Goal: Information Seeking & Learning: Learn about a topic

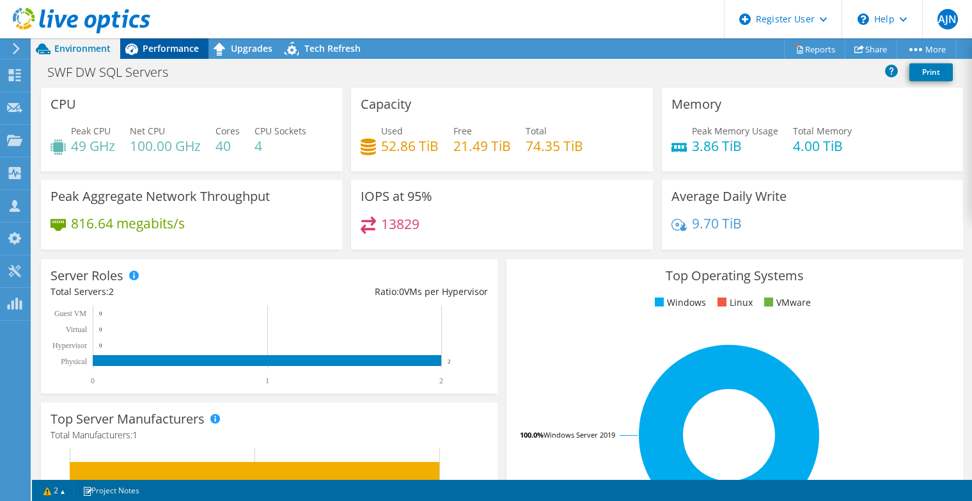
click at [186, 53] on span "Performance" at bounding box center [171, 48] width 56 height 12
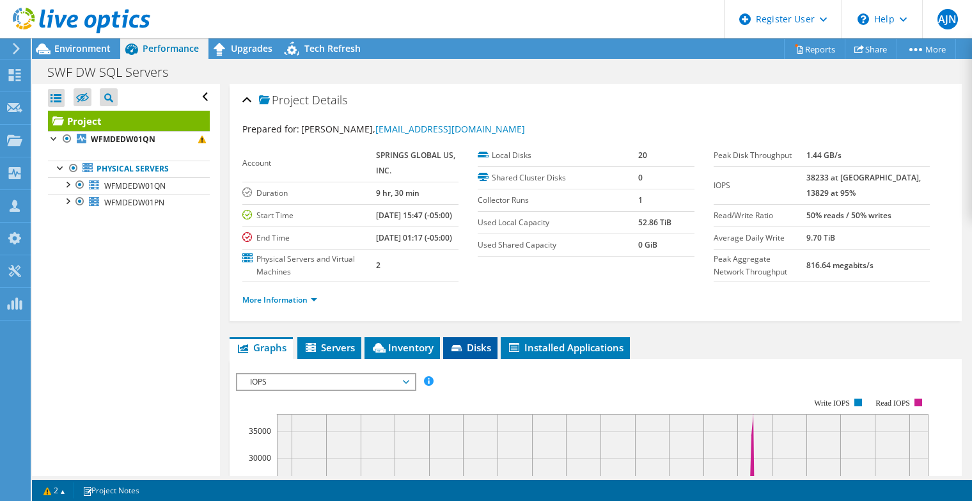
click at [477, 353] on span "Disks" at bounding box center [470, 347] width 42 height 13
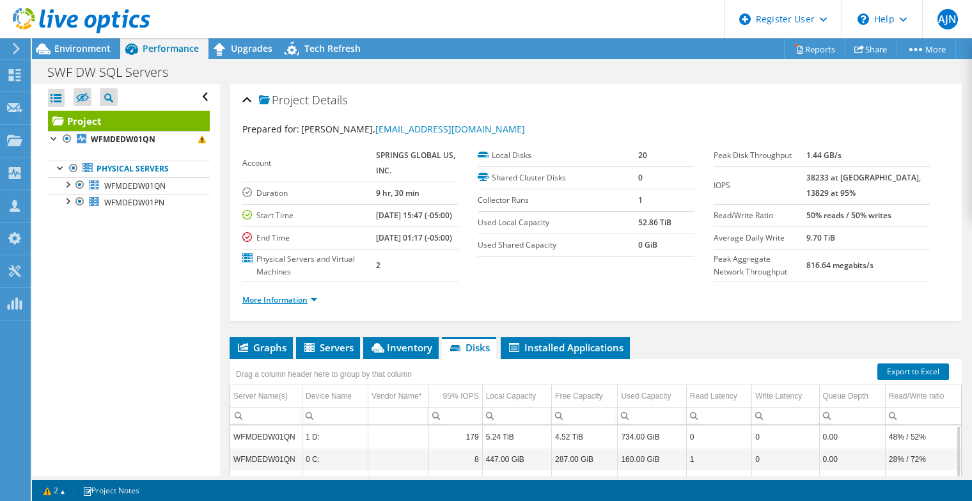
click at [291, 305] on link "More Information" at bounding box center [279, 299] width 75 height 11
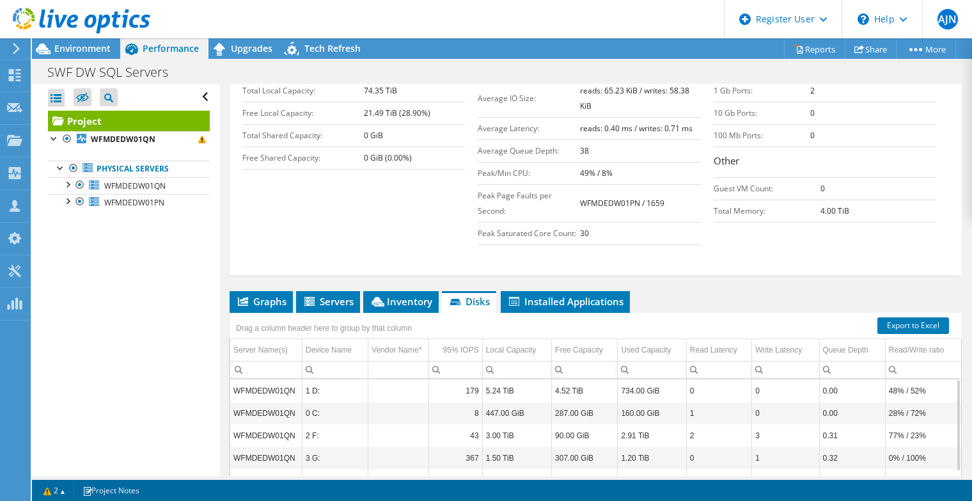
scroll to position [447, 0]
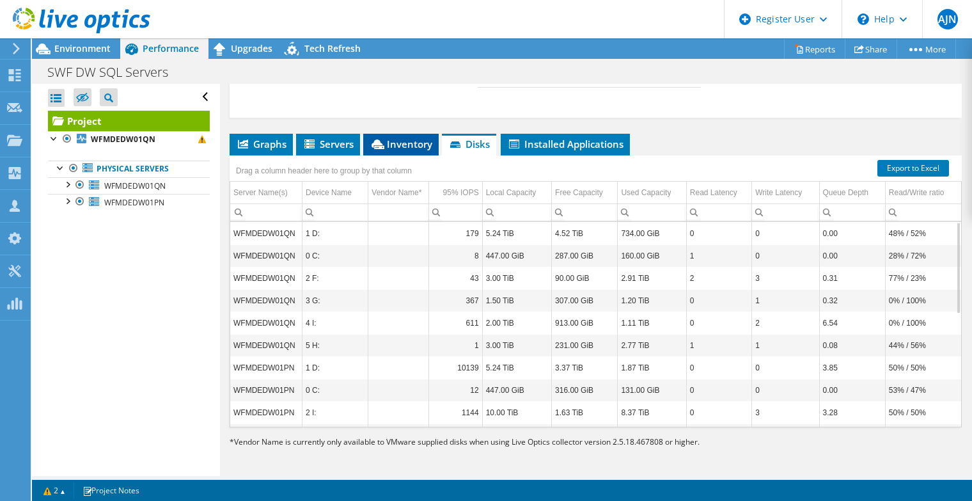
click at [402, 143] on span "Inventory" at bounding box center [400, 143] width 63 height 13
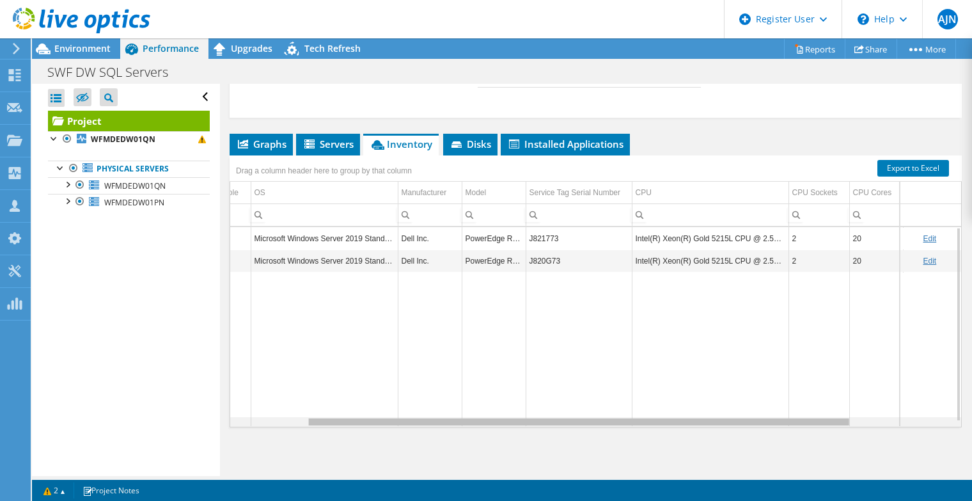
scroll to position [0, 0]
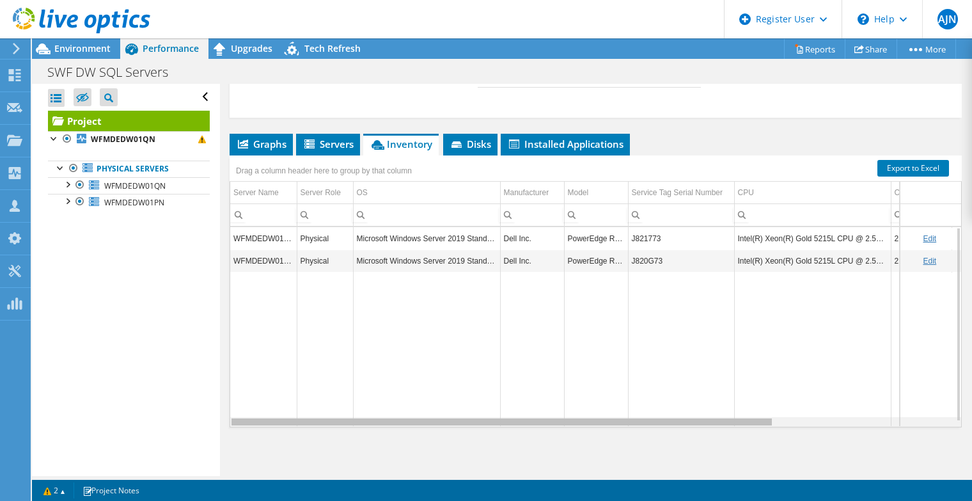
drag, startPoint x: 532, startPoint y: 425, endPoint x: 391, endPoint y: 412, distance: 141.8
click at [390, 428] on body "AJN Dell User Armando Javier Natera ArmandoJavier.Natera@dell.com Dell My Profi…" at bounding box center [486, 250] width 972 height 501
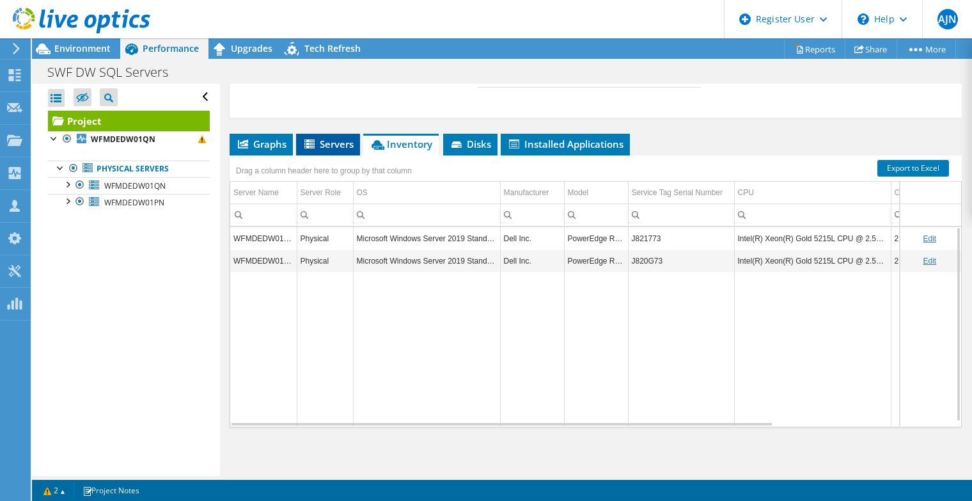
click at [338, 147] on span "Servers" at bounding box center [327, 143] width 51 height 13
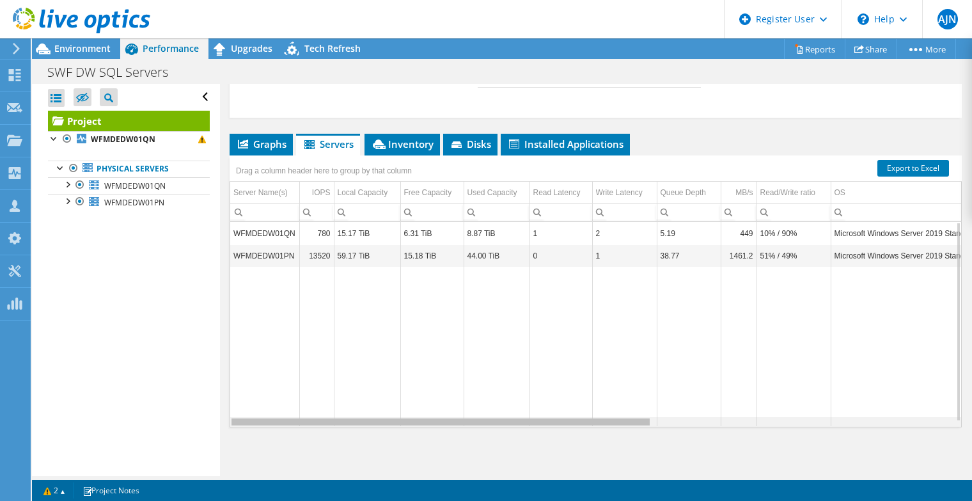
drag, startPoint x: 417, startPoint y: 426, endPoint x: 380, endPoint y: 423, distance: 37.8
click at [380, 423] on body "AJN Dell User Armando Javier Natera ArmandoJavier.Natera@dell.com Dell My Profi…" at bounding box center [486, 250] width 972 height 501
drag, startPoint x: 387, startPoint y: 420, endPoint x: 332, endPoint y: 418, distance: 55.0
click at [332, 418] on body "AJN Dell User Armando Javier Natera ArmandoJavier.Natera@dell.com Dell My Profi…" at bounding box center [486, 250] width 972 height 501
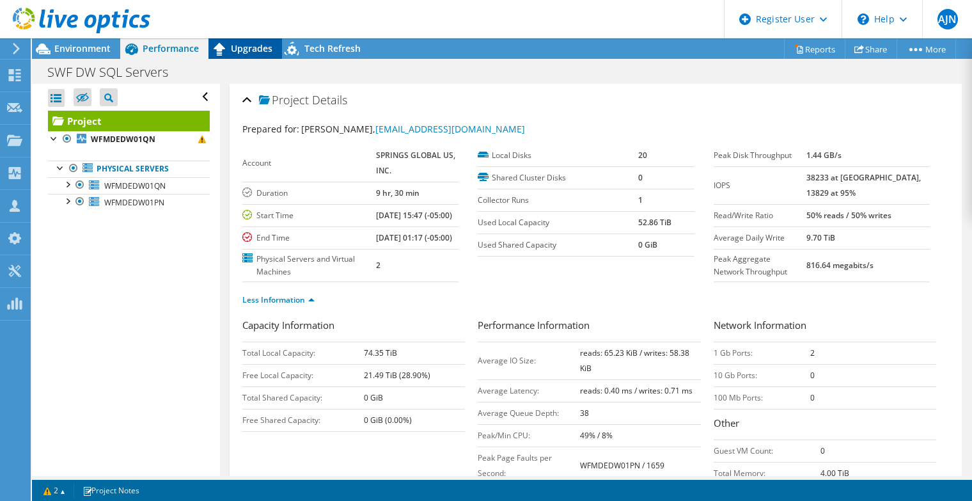
click at [239, 56] on div "Upgrades" at bounding box center [245, 48] width 74 height 20
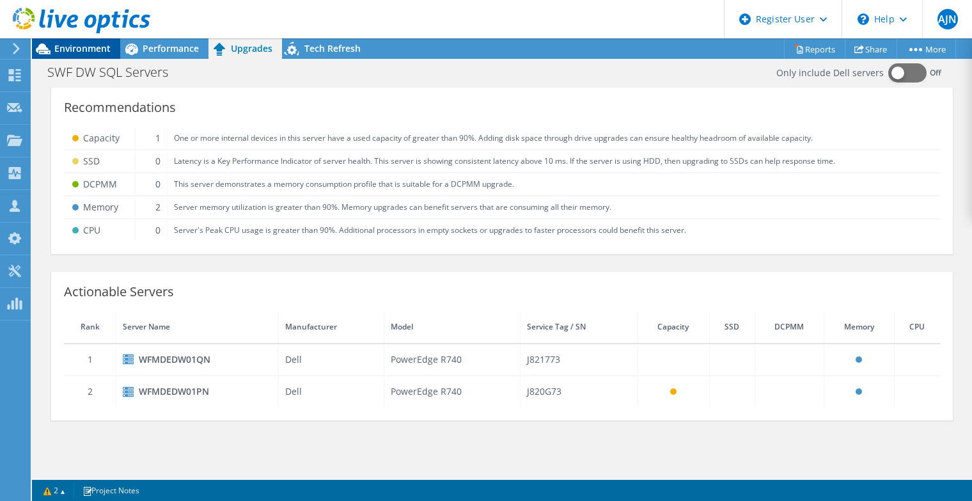
click at [77, 50] on span "Environment" at bounding box center [82, 48] width 56 height 12
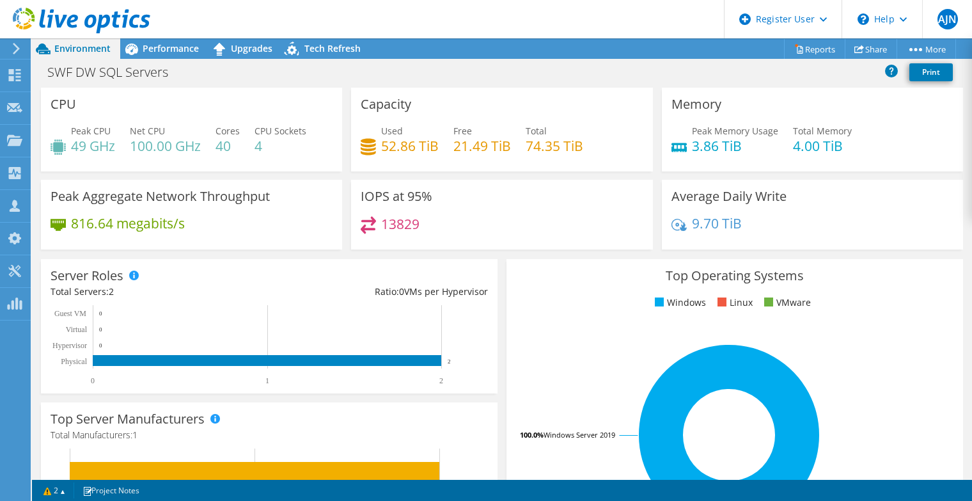
click at [77, 19] on use at bounding box center [81, 21] width 137 height 26
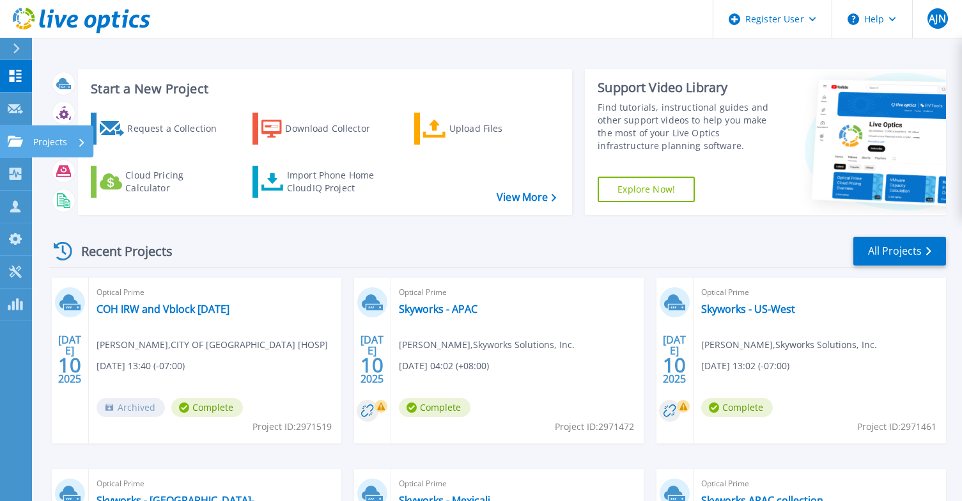
click at [18, 140] on icon at bounding box center [15, 141] width 15 height 11
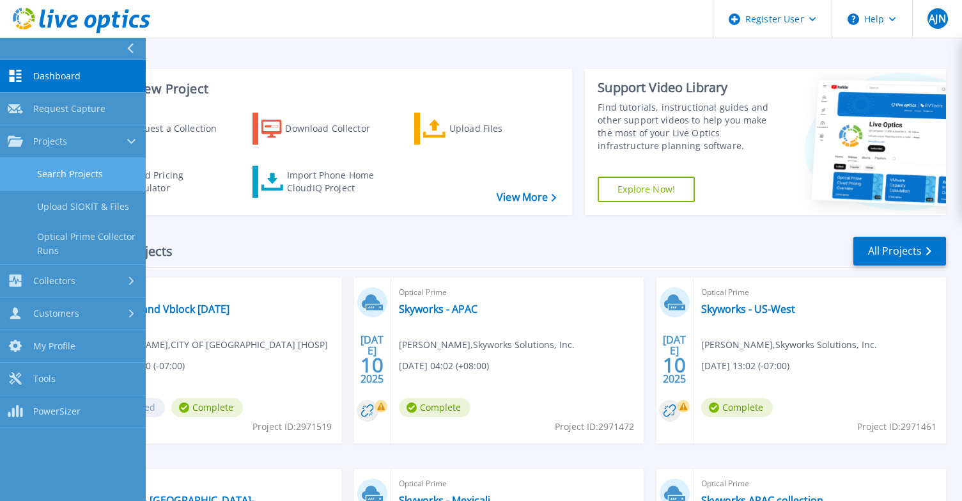
click at [73, 172] on link "Search Projects" at bounding box center [73, 174] width 146 height 33
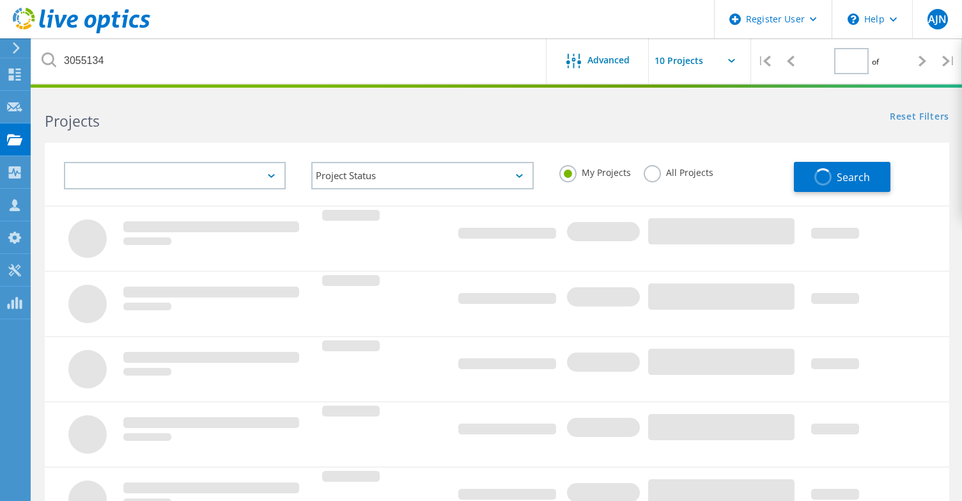
type input "1"
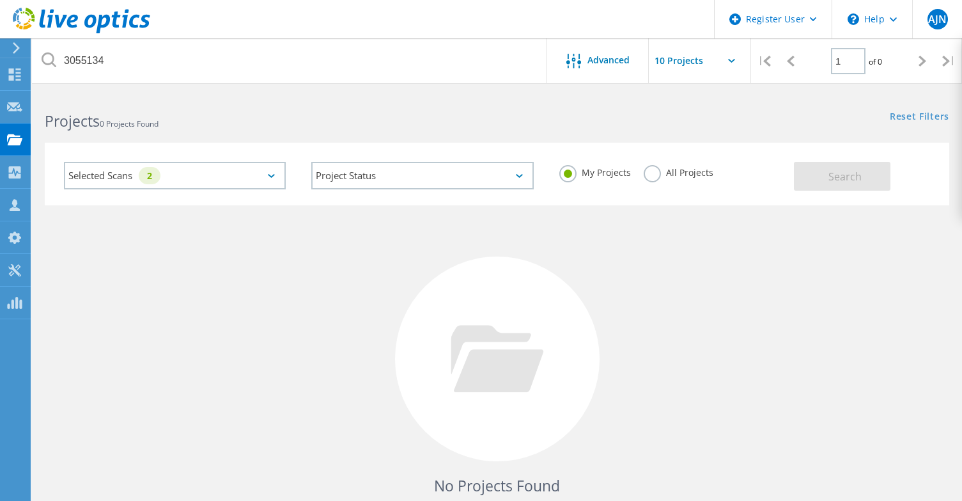
click at [652, 177] on label "All Projects" at bounding box center [679, 171] width 70 height 12
click at [0, 0] on input "All Projects" at bounding box center [0, 0] width 0 height 0
click at [903, 114] on link "Reset Filters" at bounding box center [919, 117] width 59 height 11
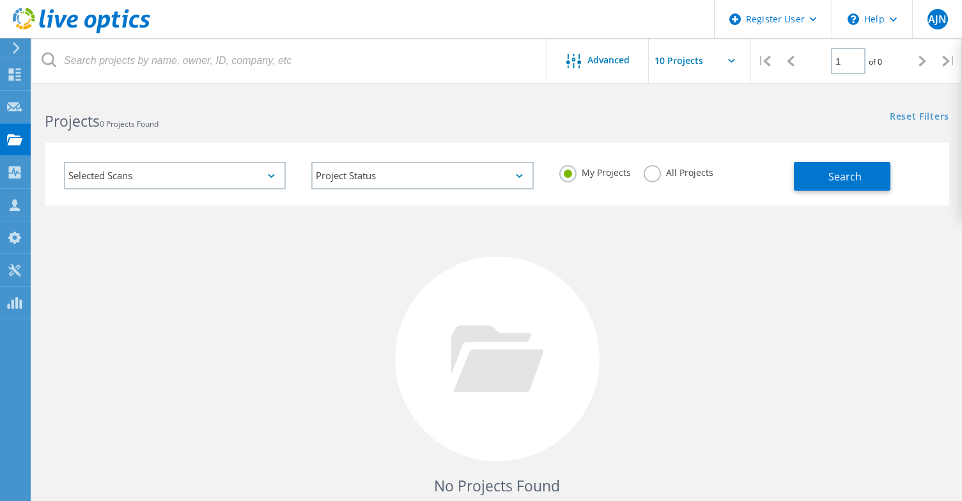
click at [650, 171] on label "All Projects" at bounding box center [679, 171] width 70 height 12
click at [0, 0] on input "All Projects" at bounding box center [0, 0] width 0 height 0
click at [604, 65] on span "Advanced" at bounding box center [608, 60] width 42 height 9
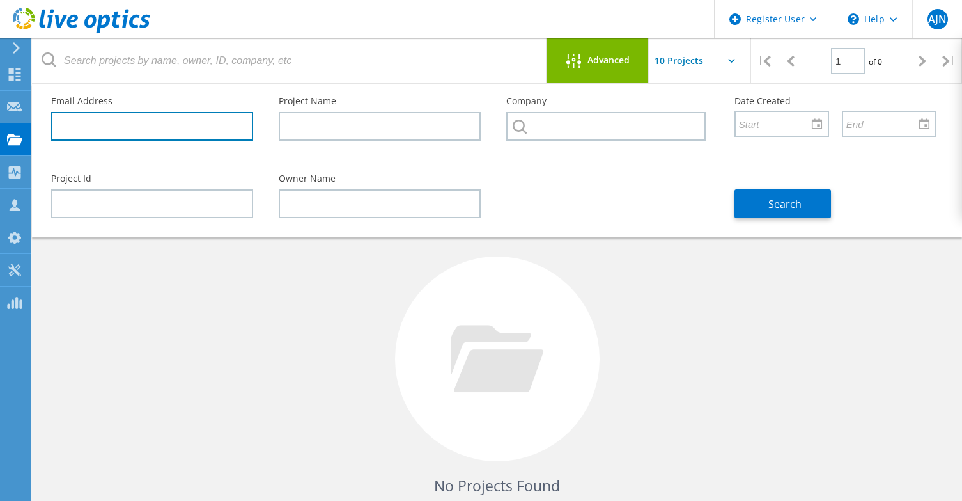
click at [141, 128] on input "text" at bounding box center [152, 126] width 202 height 29
paste input "[EMAIL_ADDRESS][DOMAIN_NAME]"
type input "[EMAIL_ADDRESS][DOMAIN_NAME]"
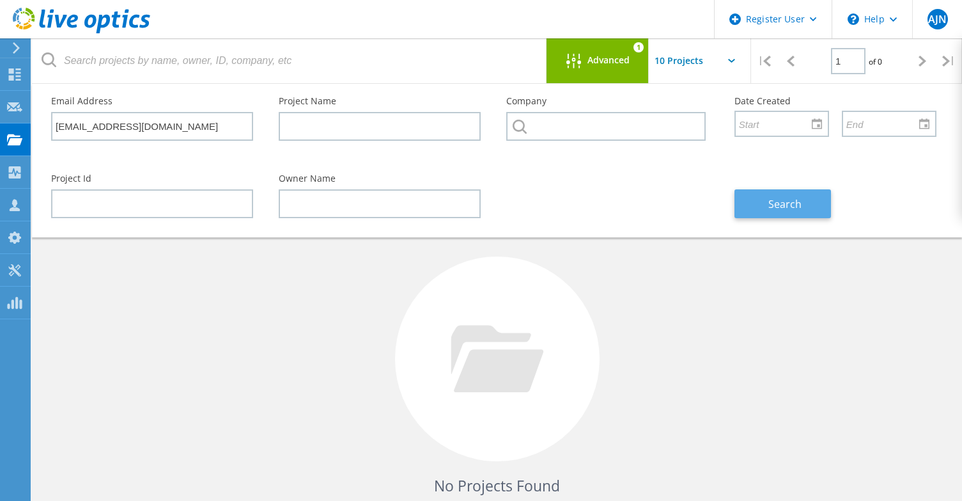
click at [783, 203] on span "Search" at bounding box center [784, 204] width 33 height 14
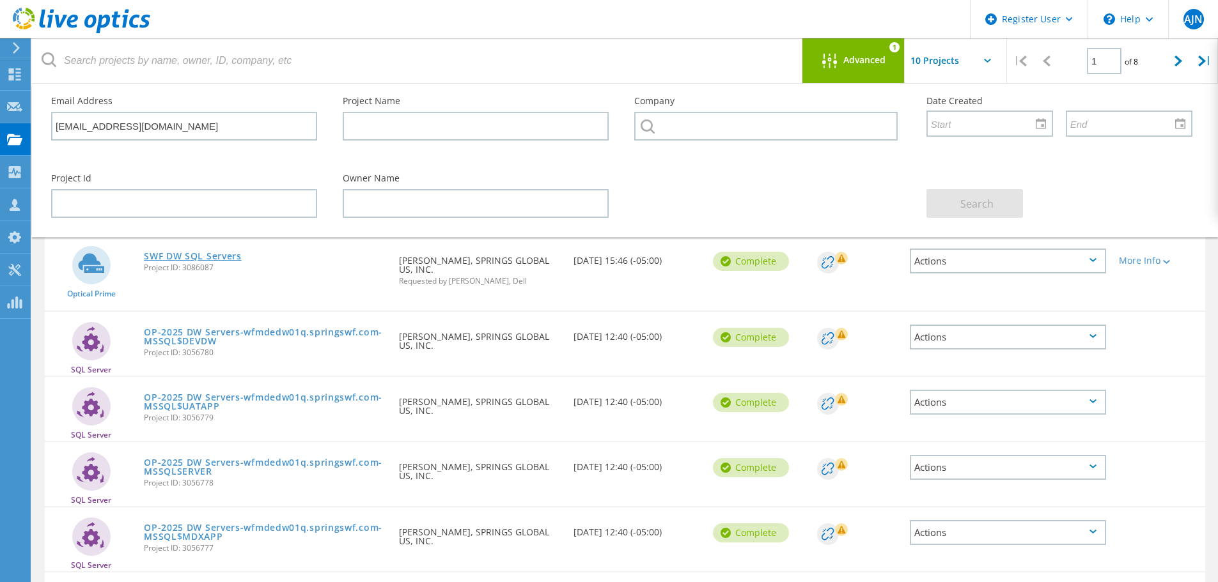
click at [221, 258] on link "SWF DW SQL Servers" at bounding box center [193, 256] width 98 height 9
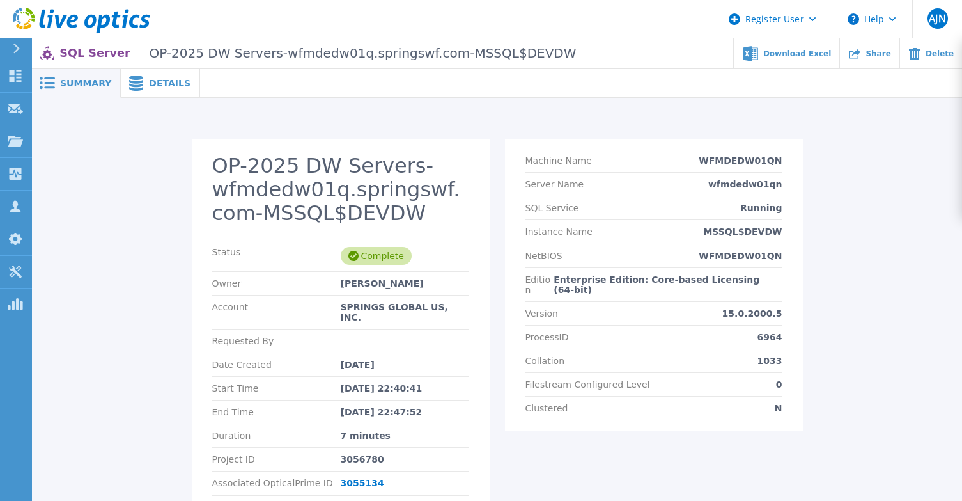
click at [137, 88] on icon at bounding box center [135, 82] width 15 height 15
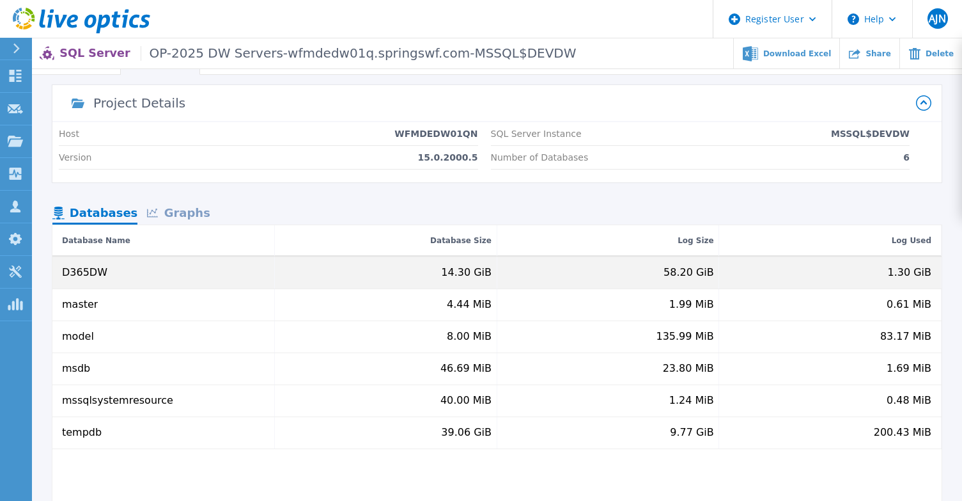
scroll to position [64, 0]
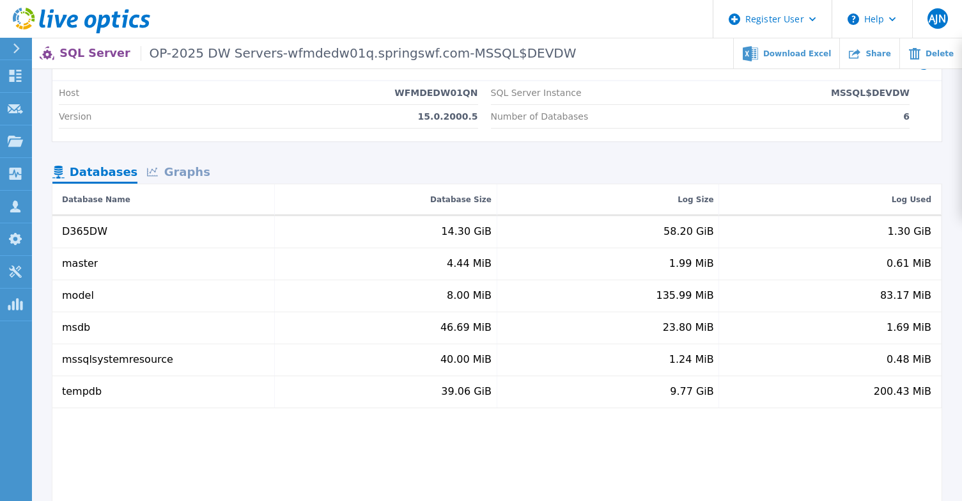
click at [178, 163] on div "Graphs" at bounding box center [178, 173] width 82 height 22
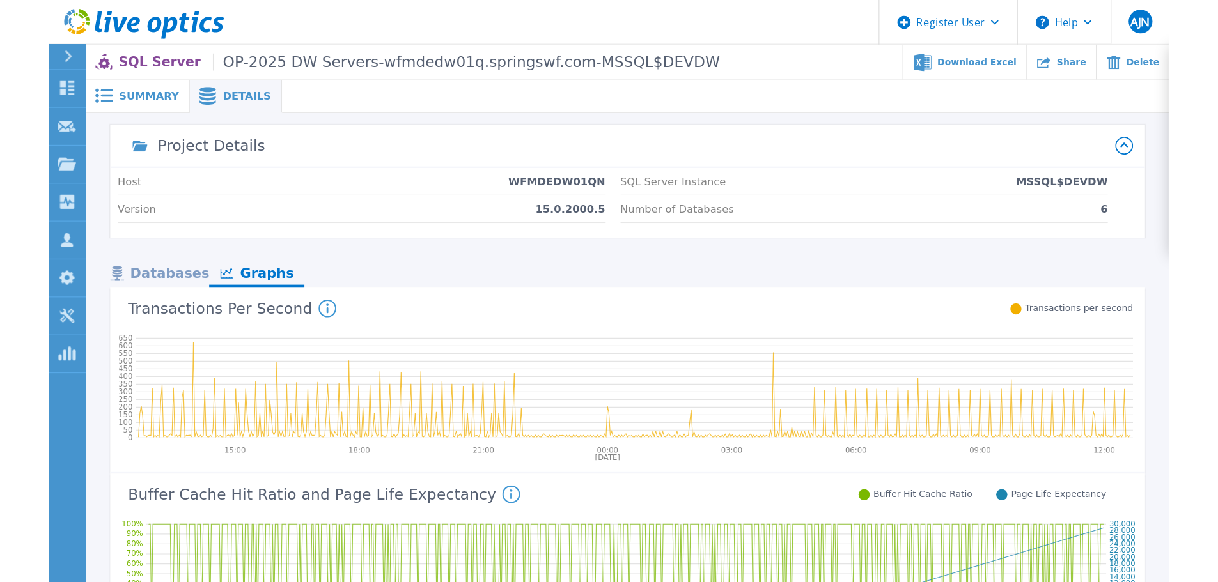
scroll to position [0, 0]
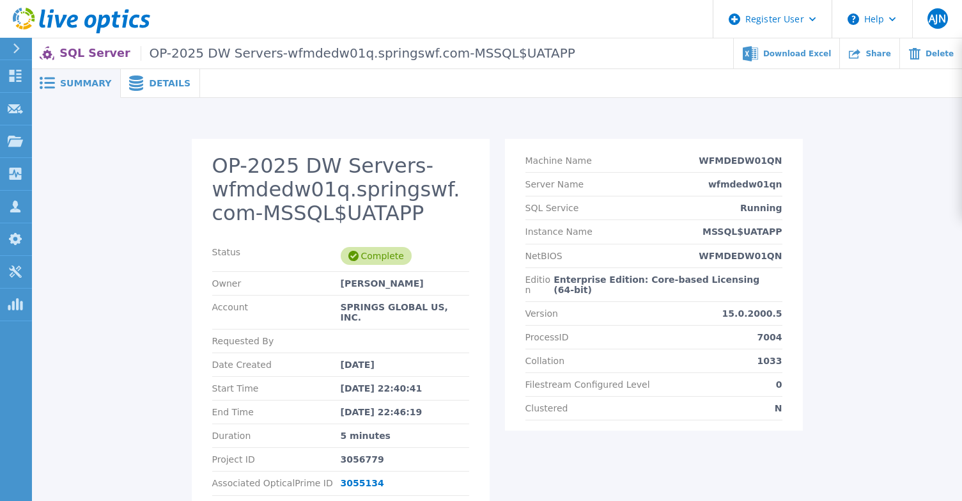
click at [165, 90] on div "Details" at bounding box center [160, 83] width 79 height 29
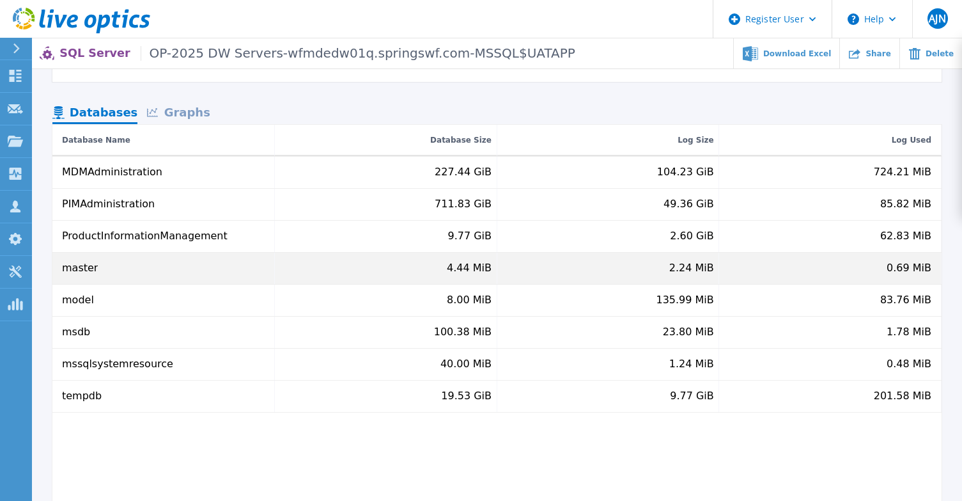
scroll to position [128, 0]
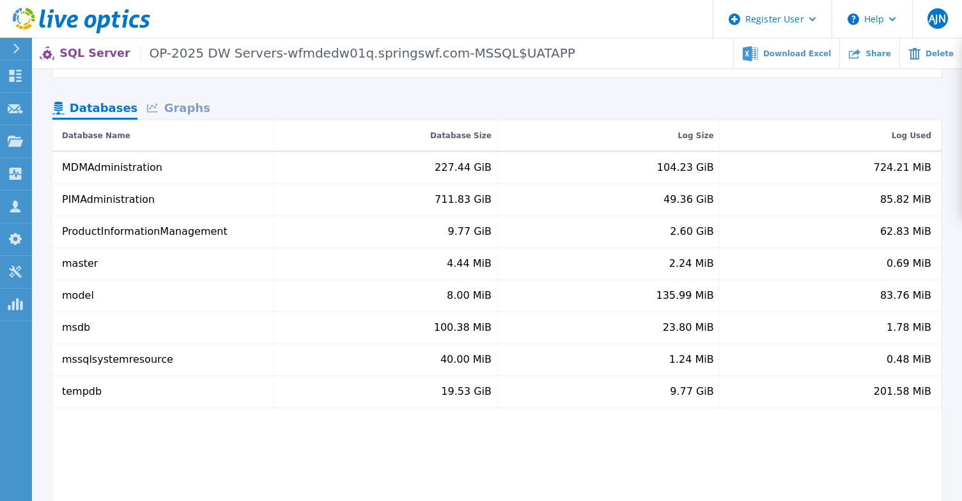
click at [187, 105] on div "Graphs" at bounding box center [178, 109] width 82 height 22
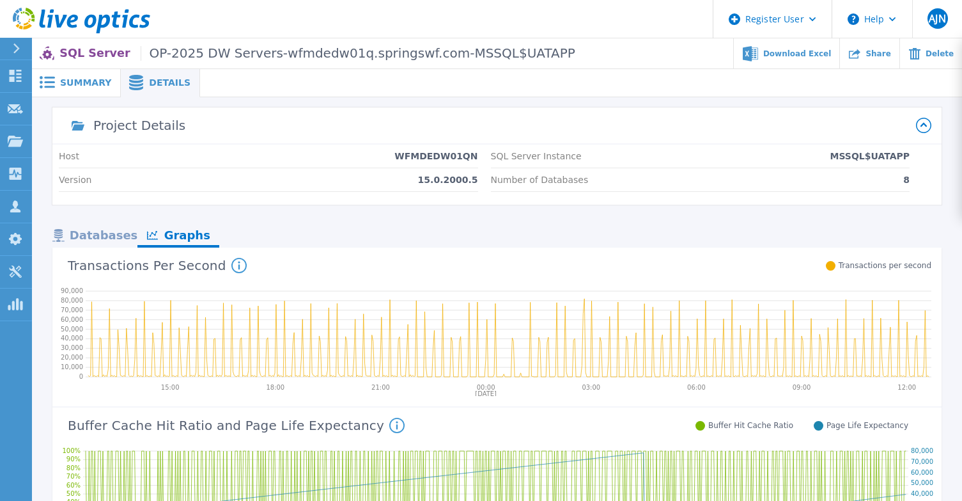
scroll to position [0, 0]
click at [87, 86] on span "Summary" at bounding box center [85, 83] width 51 height 9
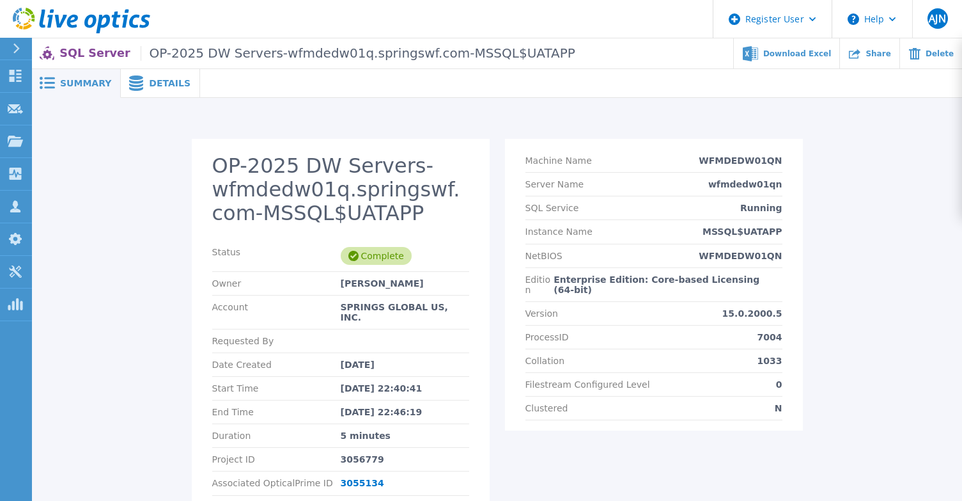
click at [153, 75] on div "Details" at bounding box center [160, 83] width 79 height 29
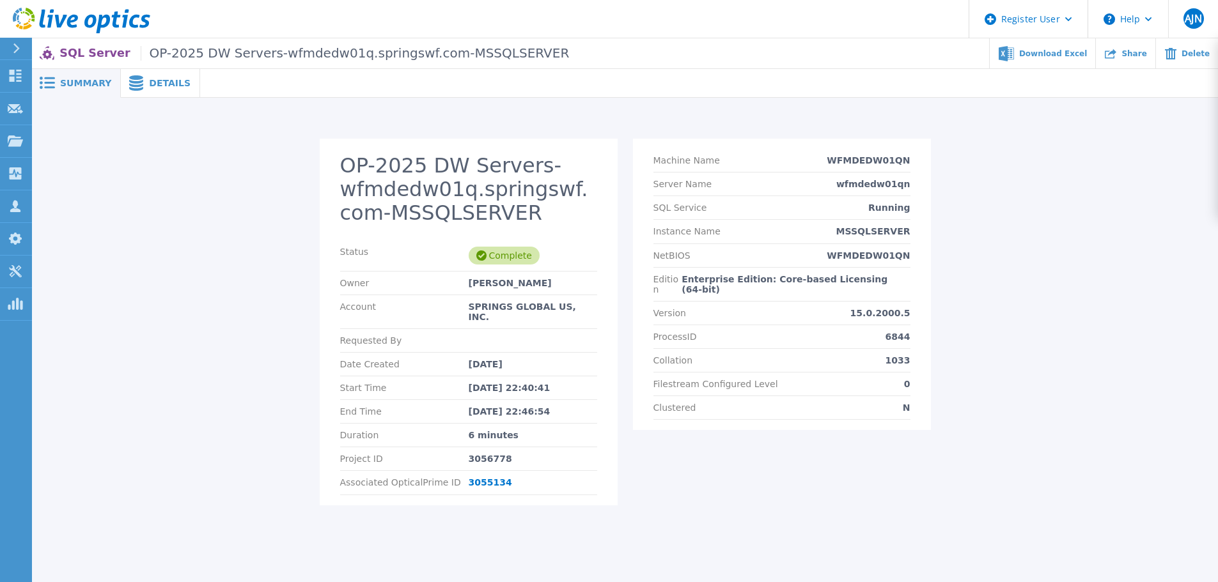
drag, startPoint x: 152, startPoint y: 73, endPoint x: 149, endPoint y: 79, distance: 6.6
click at [151, 73] on div "Details" at bounding box center [160, 83] width 79 height 29
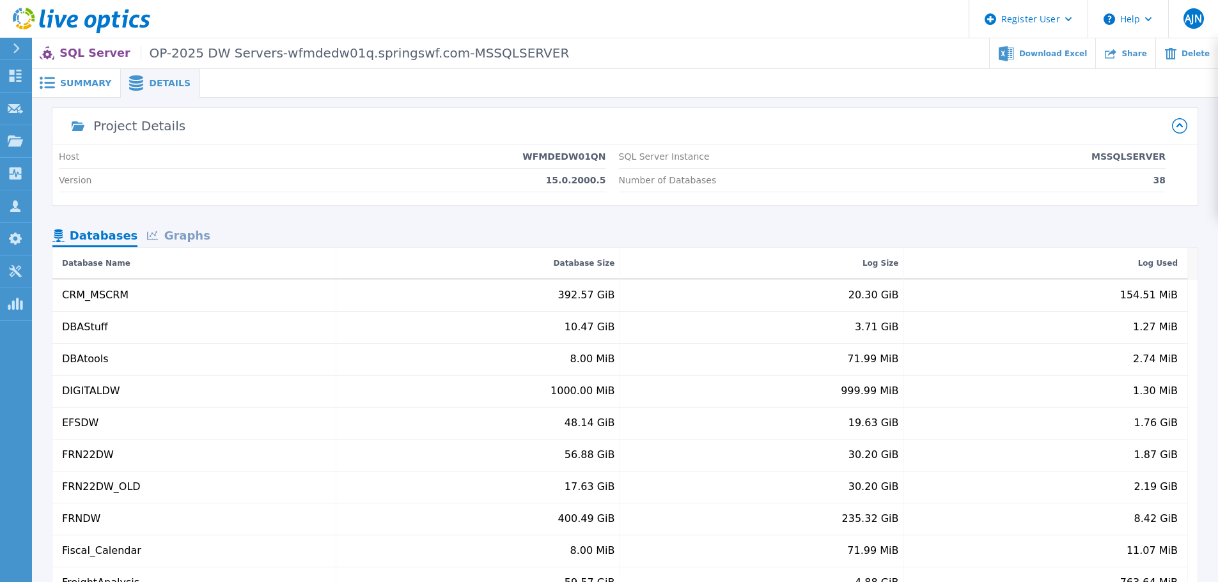
click at [167, 232] on div "Graphs" at bounding box center [178, 237] width 82 height 22
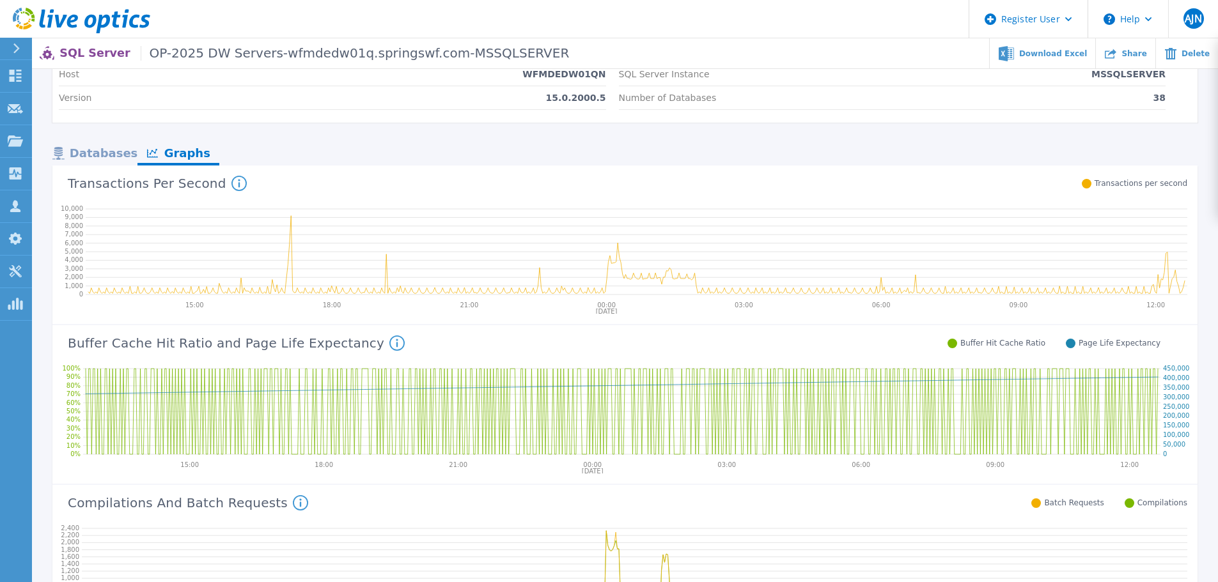
scroll to position [64, 0]
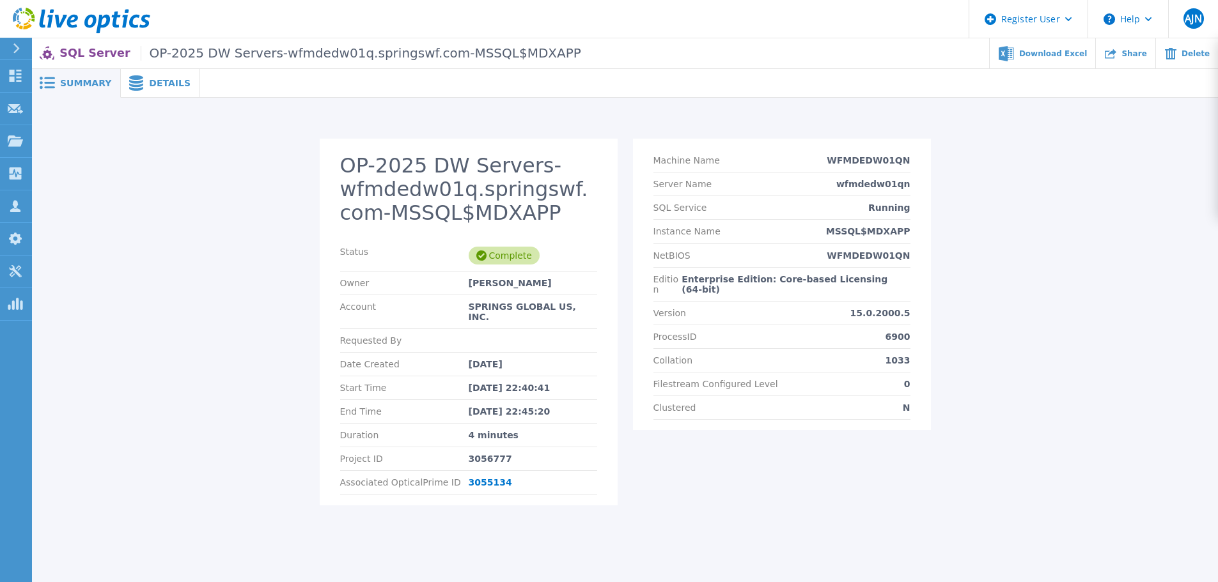
click at [153, 79] on span "Details" at bounding box center [170, 83] width 42 height 9
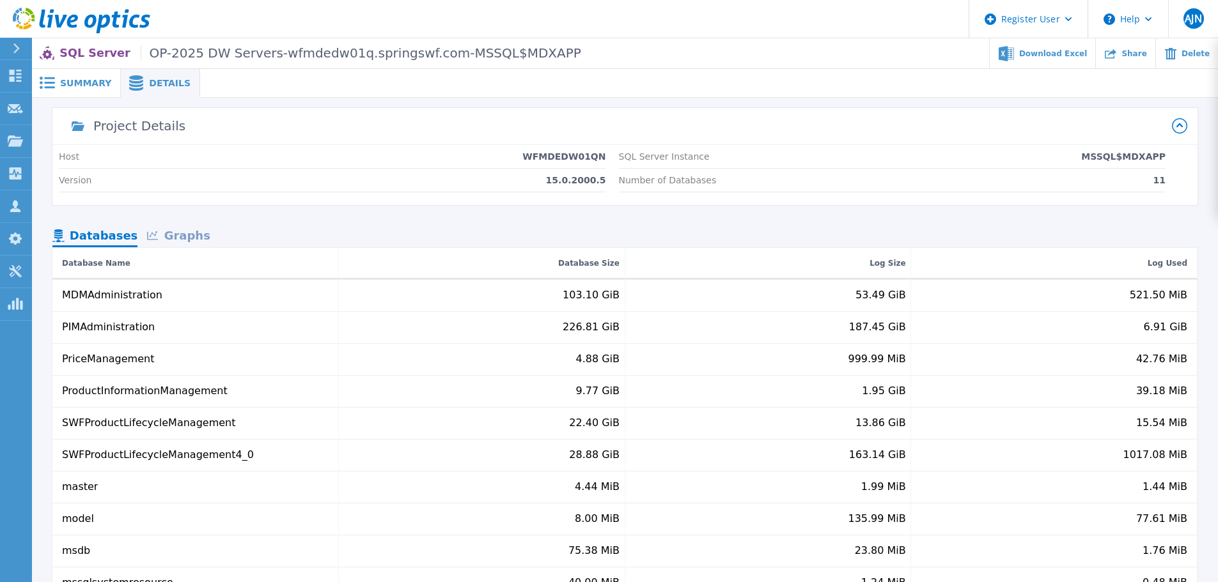
click at [185, 231] on div "Graphs" at bounding box center [178, 237] width 82 height 22
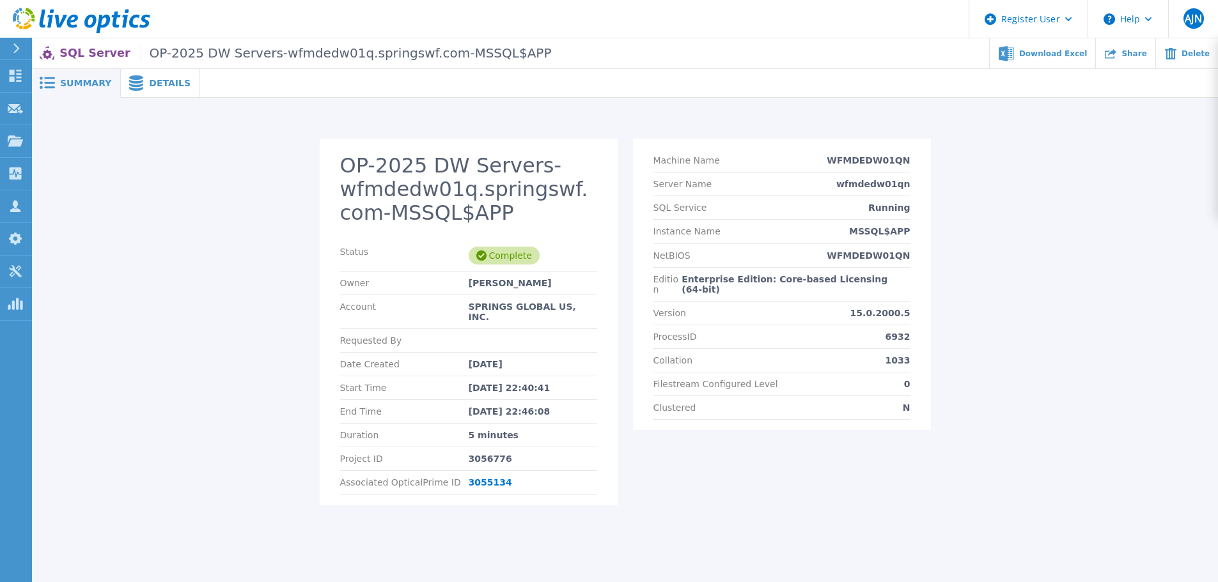
click at [169, 89] on div "Details" at bounding box center [160, 83] width 79 height 29
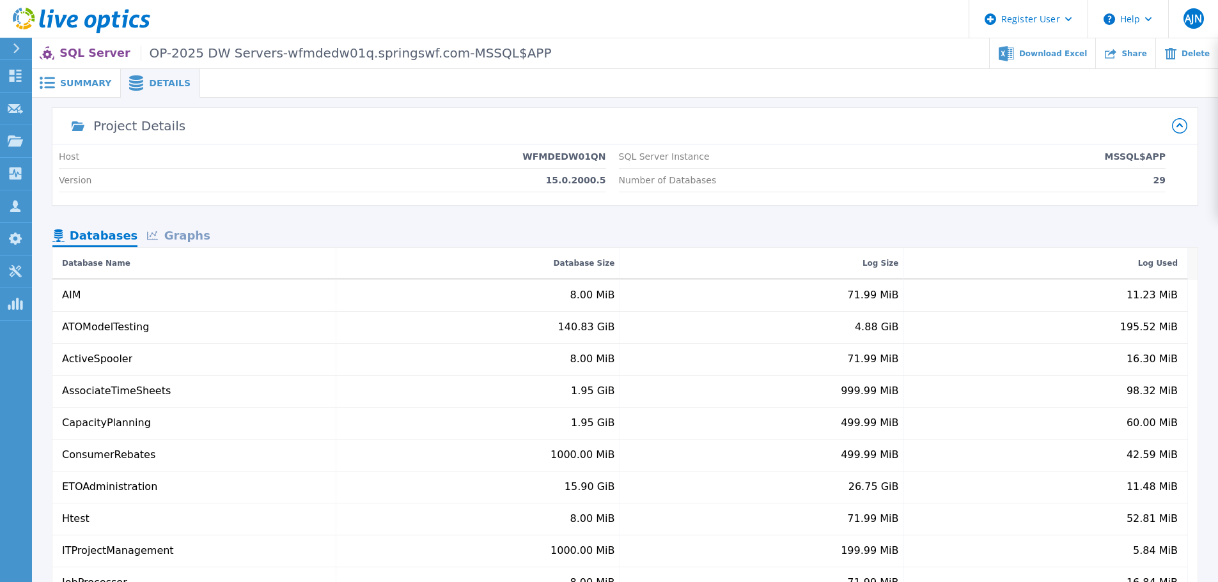
click at [176, 235] on div "Graphs" at bounding box center [178, 237] width 82 height 22
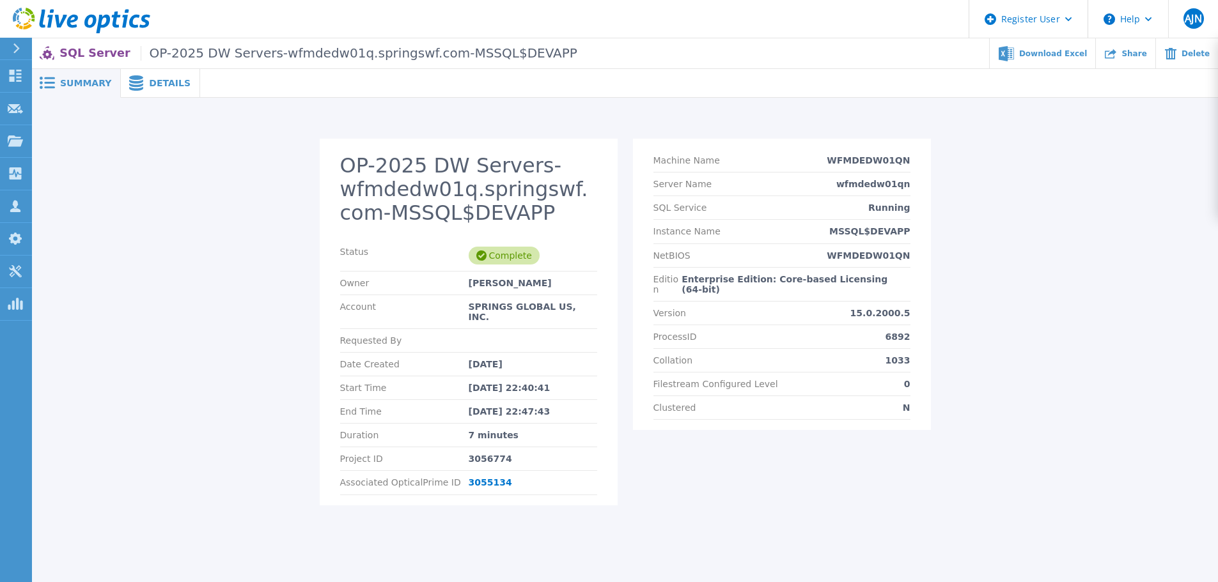
click at [154, 80] on span "Details" at bounding box center [170, 83] width 42 height 9
click at [151, 92] on div "Details" at bounding box center [160, 83] width 79 height 29
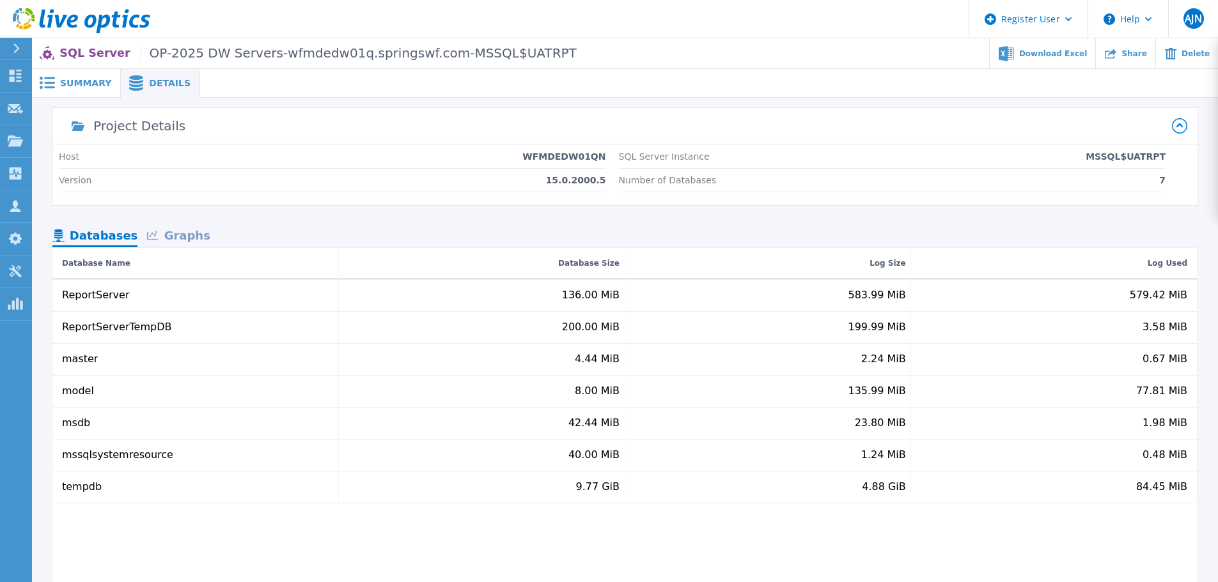
click at [191, 235] on div "Graphs" at bounding box center [178, 237] width 82 height 22
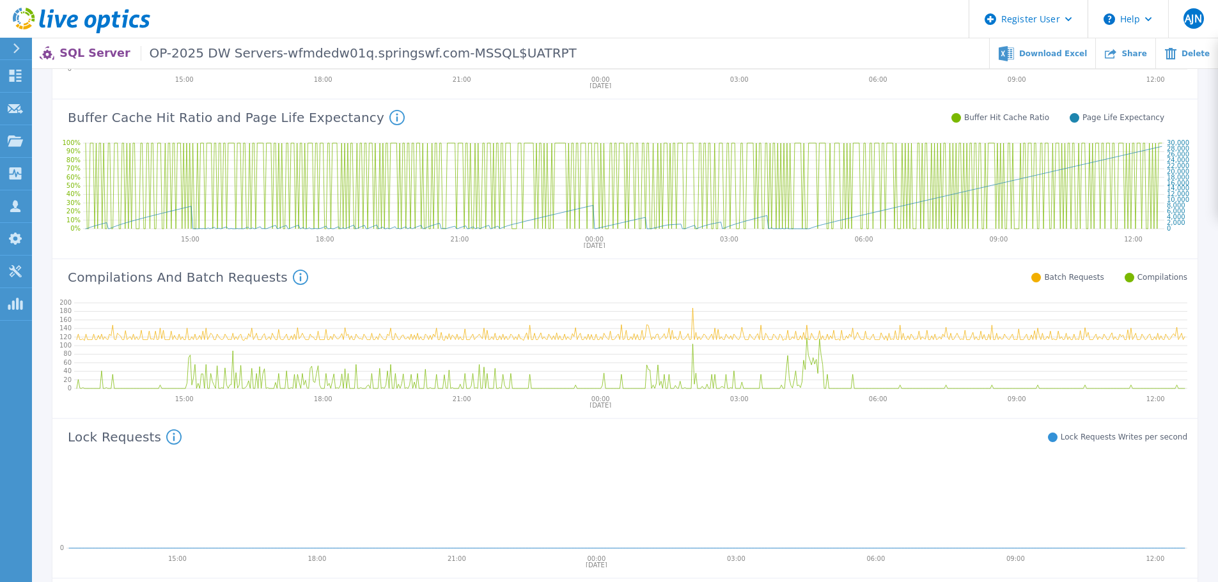
scroll to position [307, 0]
click at [293, 280] on icon at bounding box center [300, 278] width 15 height 15
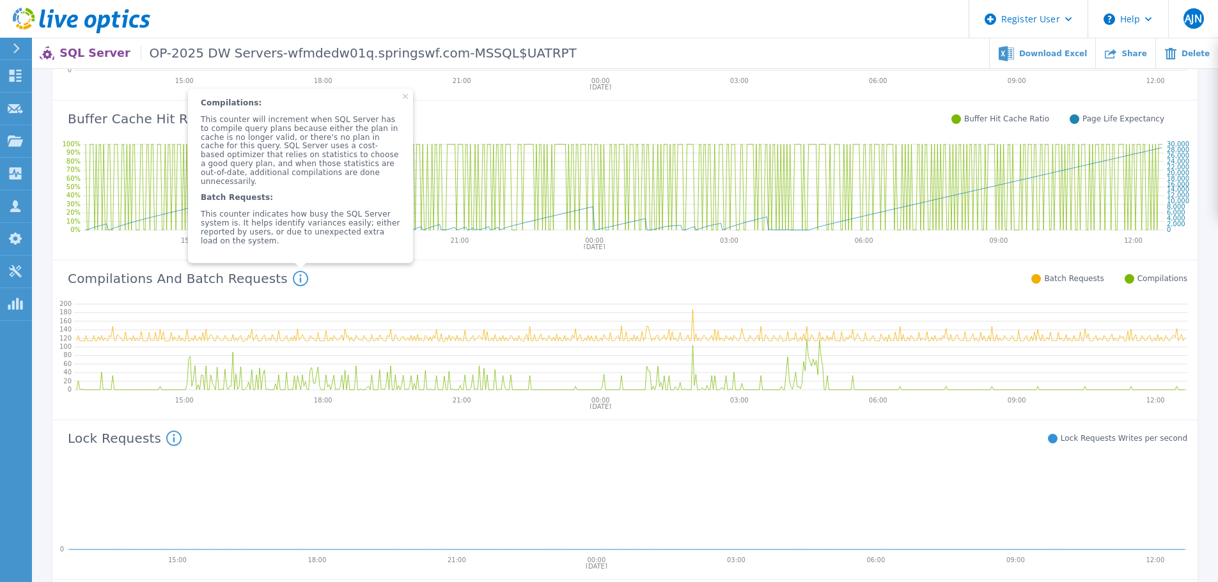
click at [389, 299] on icon at bounding box center [630, 345] width 1113 height 102
click at [299, 281] on icon at bounding box center [300, 279] width 2 height 8
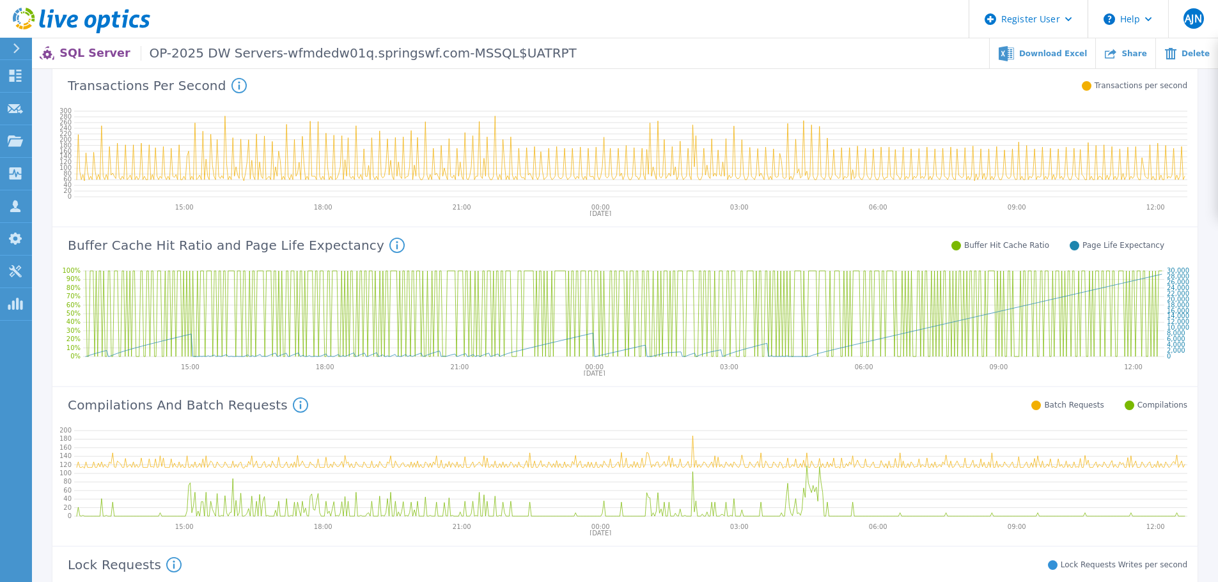
scroll to position [179, 0]
click at [396, 247] on icon at bounding box center [397, 247] width 2 height 8
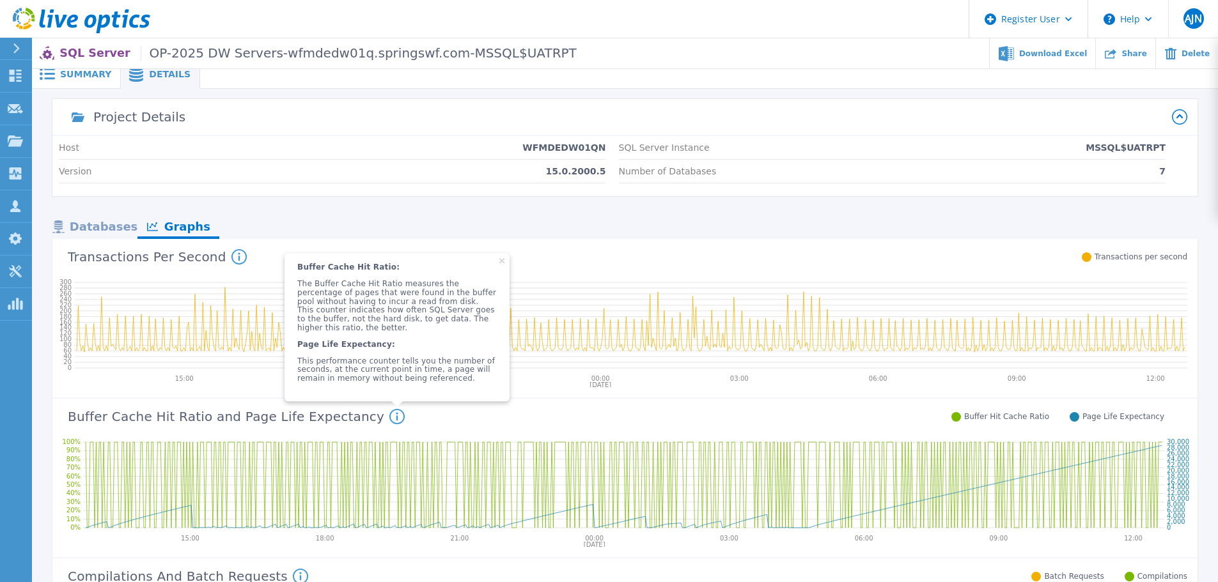
scroll to position [0, 0]
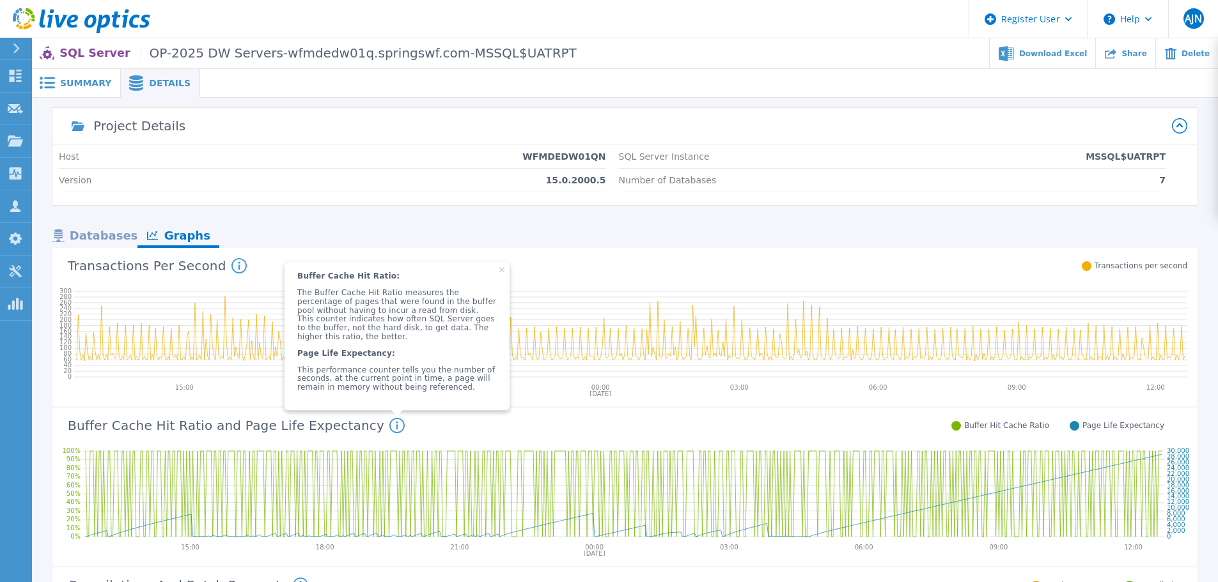
click at [231, 267] on icon at bounding box center [238, 265] width 15 height 15
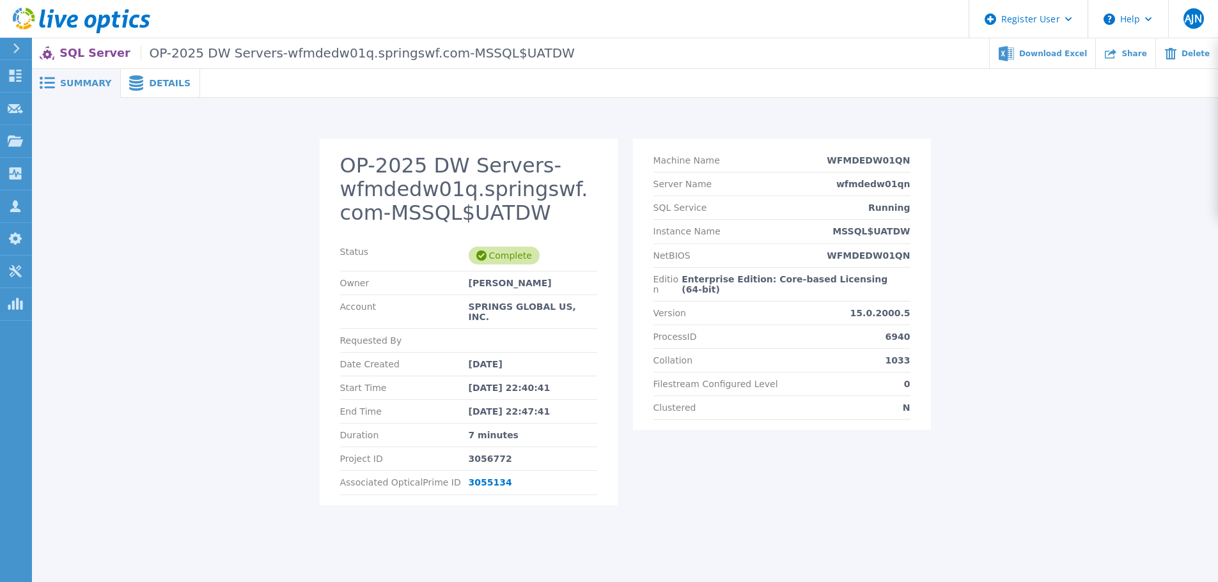
click at [162, 91] on div "Details" at bounding box center [160, 83] width 79 height 29
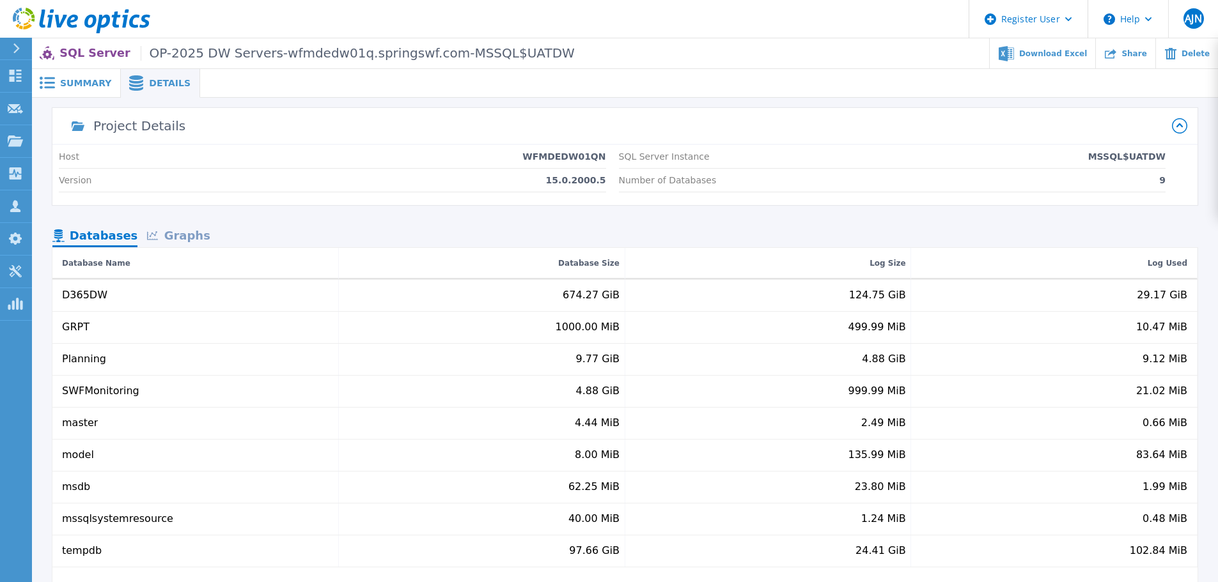
click at [178, 233] on div "Graphs" at bounding box center [178, 237] width 82 height 22
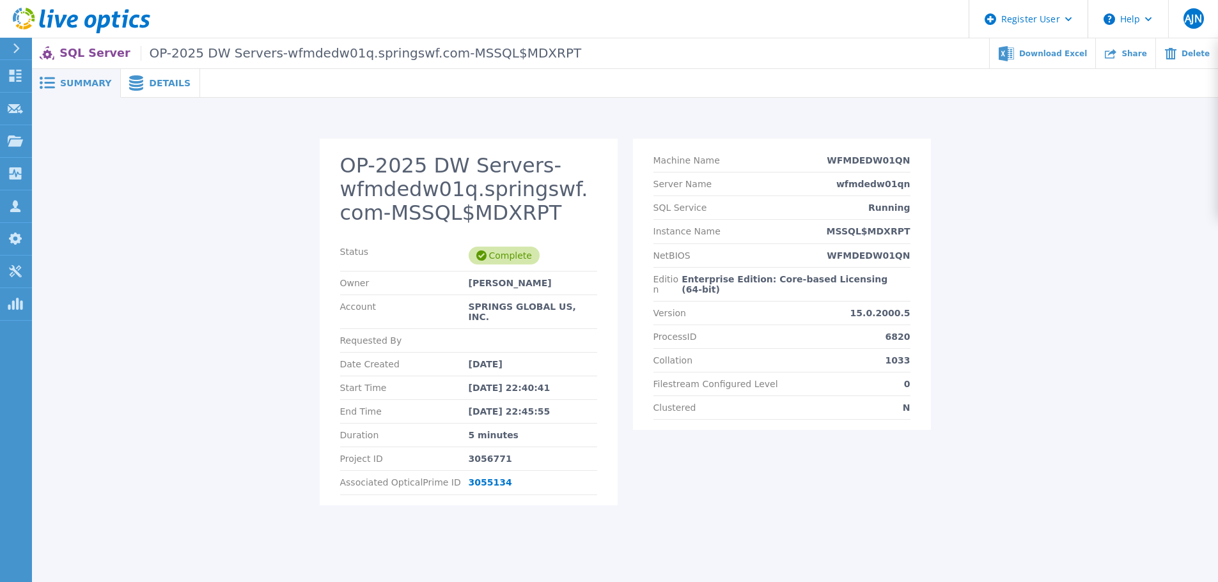
click at [153, 76] on div "Details" at bounding box center [160, 83] width 79 height 29
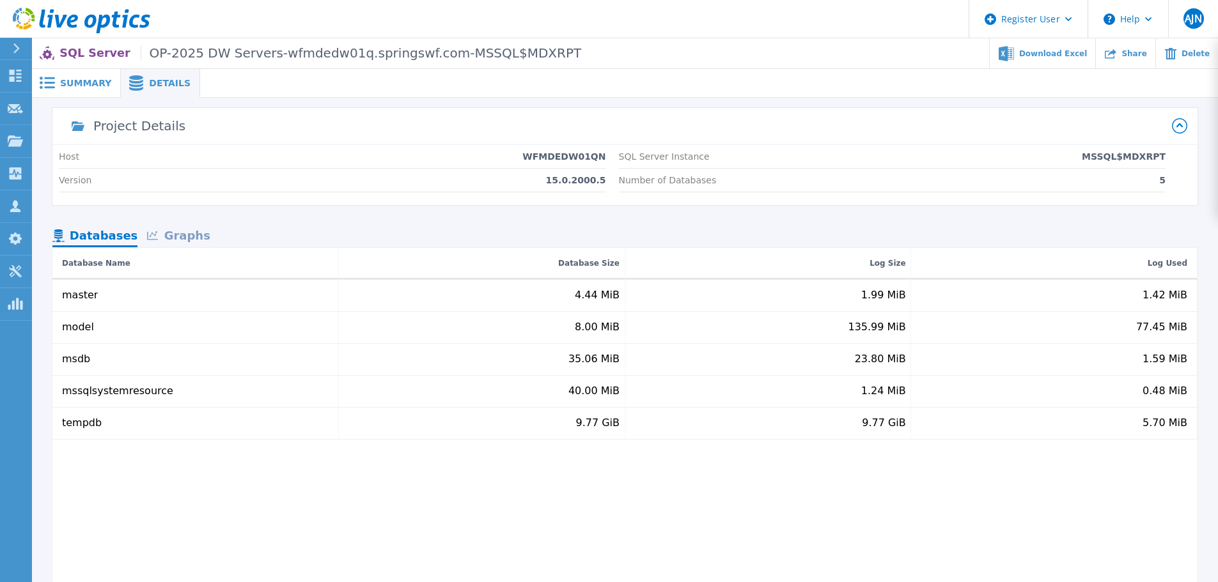
click at [174, 236] on div "Graphs" at bounding box center [178, 237] width 82 height 22
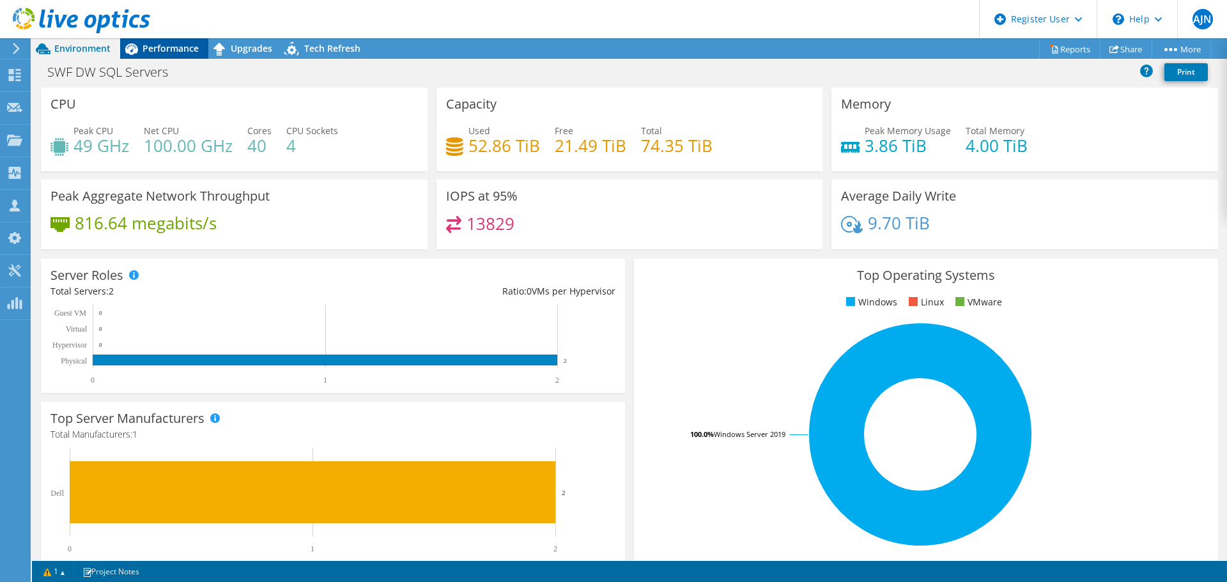
click at [157, 48] on span "Performance" at bounding box center [171, 48] width 56 height 12
